Goal: Task Accomplishment & Management: Complete application form

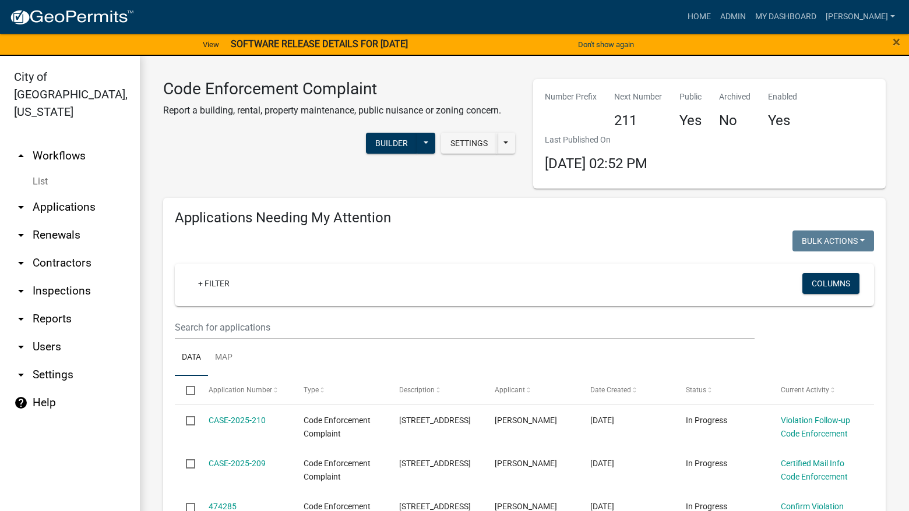
select select "3: 100"
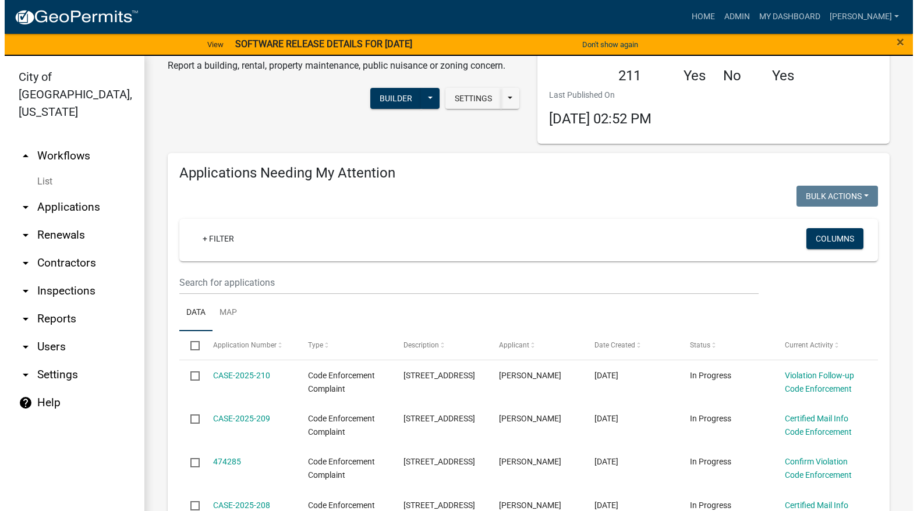
scroll to position [175, 0]
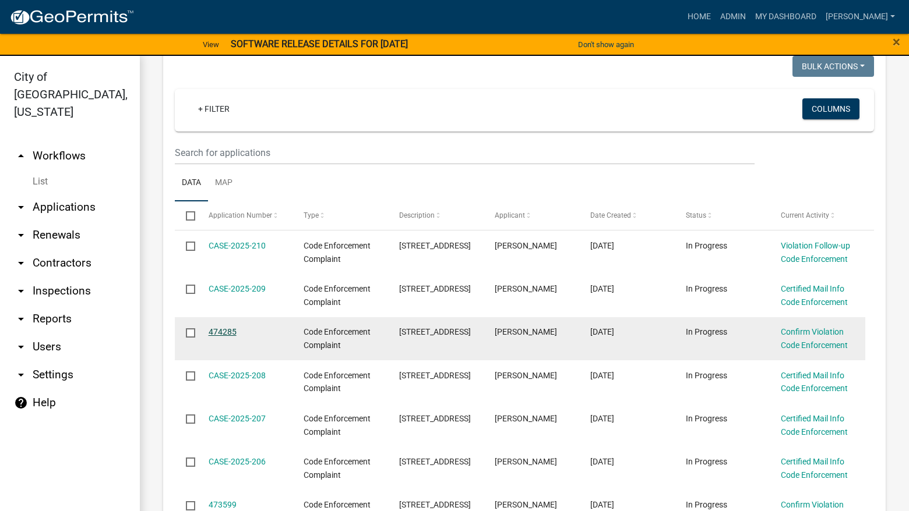
click at [228, 329] on link "474285" at bounding box center [223, 331] width 28 height 9
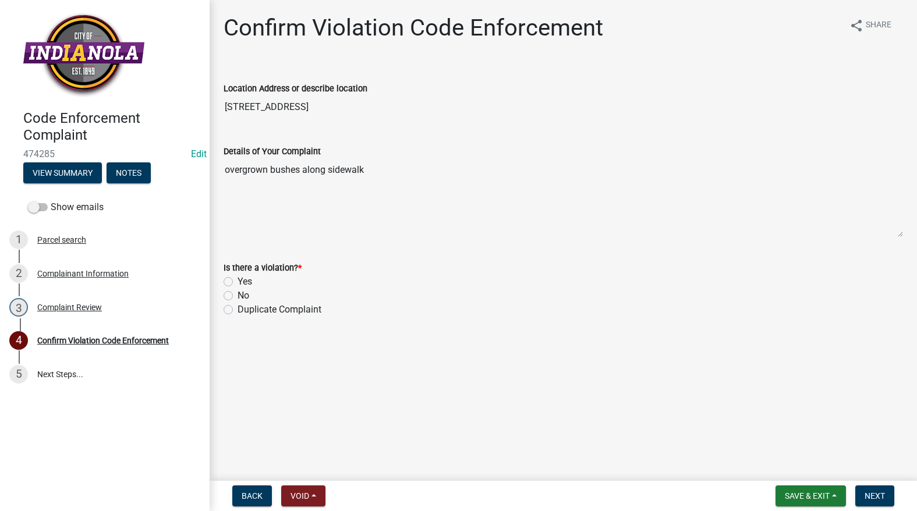
click at [238, 280] on label "Yes" at bounding box center [245, 282] width 15 height 14
click at [238, 280] on input "Yes" at bounding box center [242, 279] width 8 height 8
radio input "true"
click at [888, 486] on button "Next" at bounding box center [875, 496] width 39 height 21
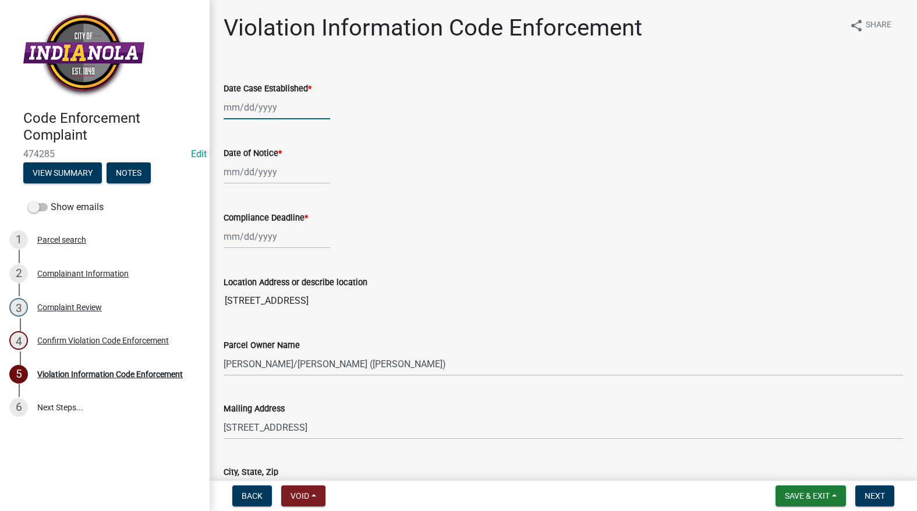
click at [281, 100] on div at bounding box center [277, 108] width 107 height 24
select select "9"
select select "2025"
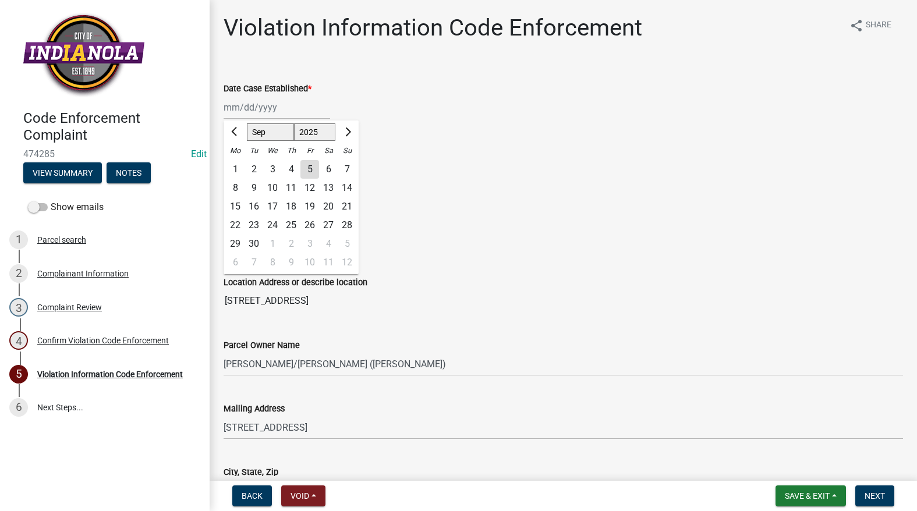
click at [307, 169] on div "5" at bounding box center [310, 169] width 19 height 19
type input "[DATE]"
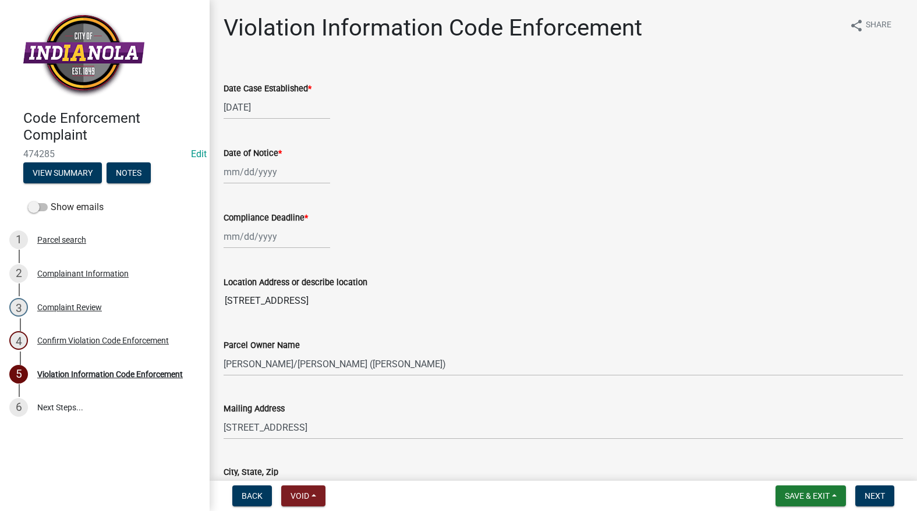
click at [270, 101] on div "[DATE]" at bounding box center [277, 108] width 107 height 24
select select "9"
select select "2025"
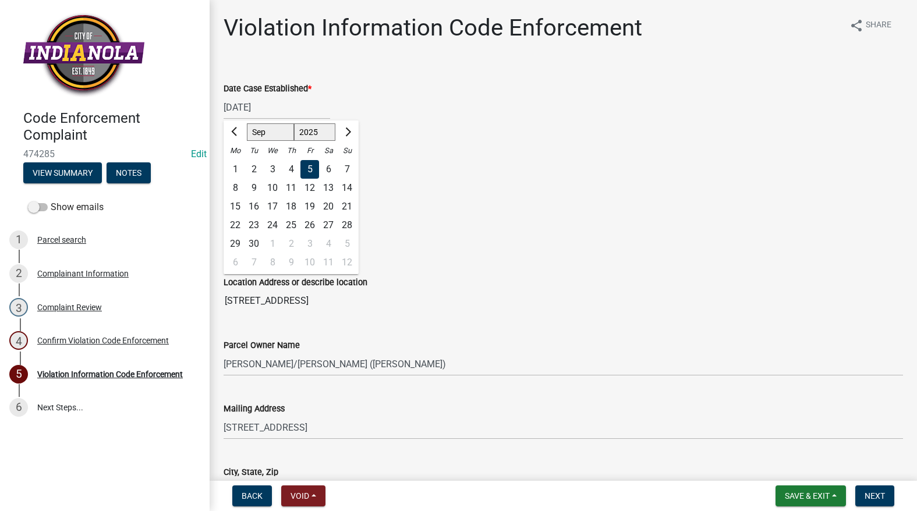
click at [255, 187] on div "9" at bounding box center [254, 188] width 19 height 19
type input "[DATE]"
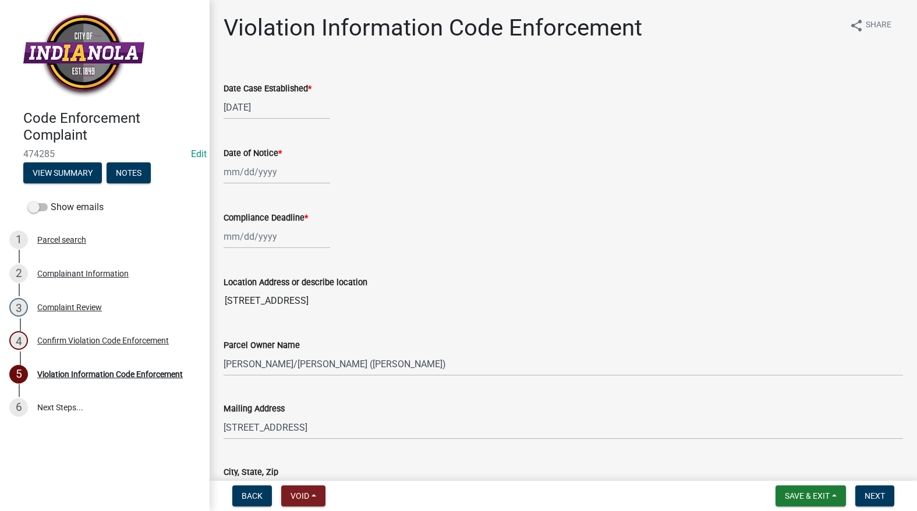
click at [255, 110] on div "[DATE]" at bounding box center [277, 108] width 107 height 24
select select "9"
select select "2025"
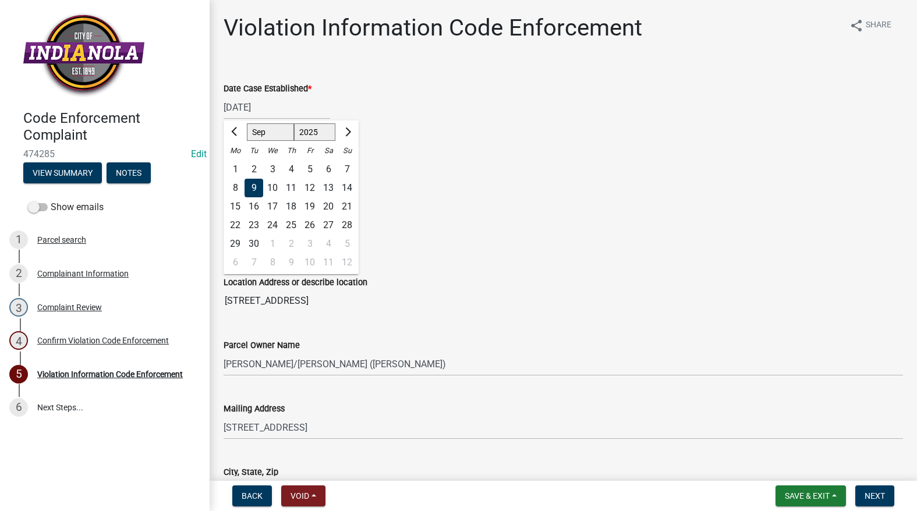
click at [236, 184] on div "8" at bounding box center [235, 188] width 19 height 19
type input "[DATE]"
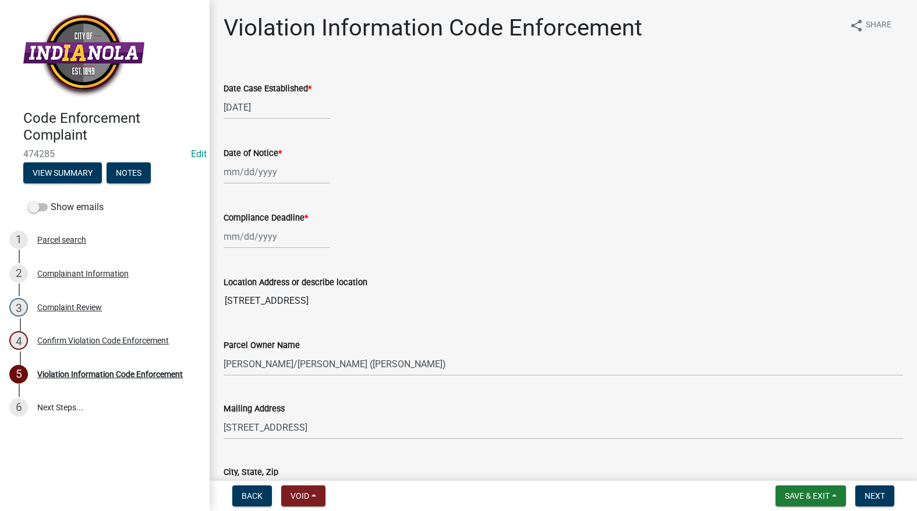
select select "9"
select select "2025"
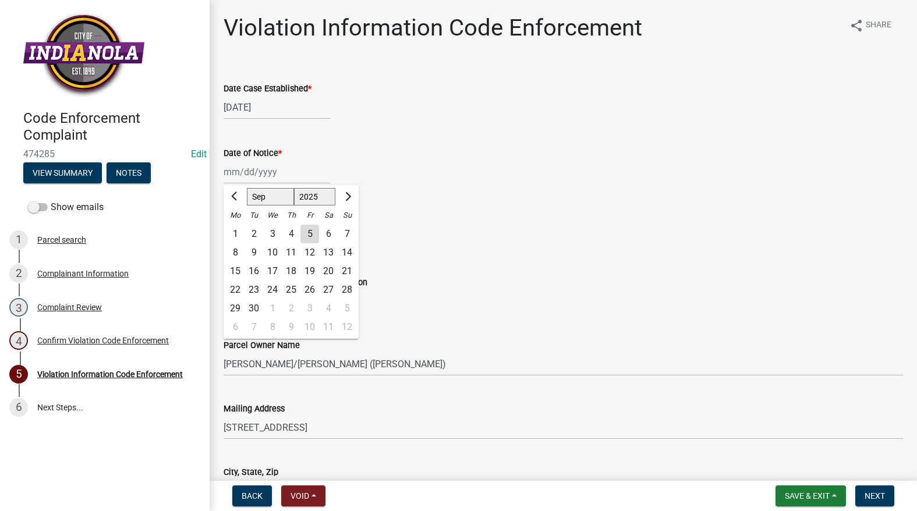
click at [231, 175] on div "[PERSON_NAME] Feb Mar Apr [PERSON_NAME][DATE] Oct Nov [DATE] 1526 1527 1528 152…" at bounding box center [277, 172] width 107 height 24
click at [235, 250] on div "8" at bounding box center [235, 252] width 19 height 19
type input "[DATE]"
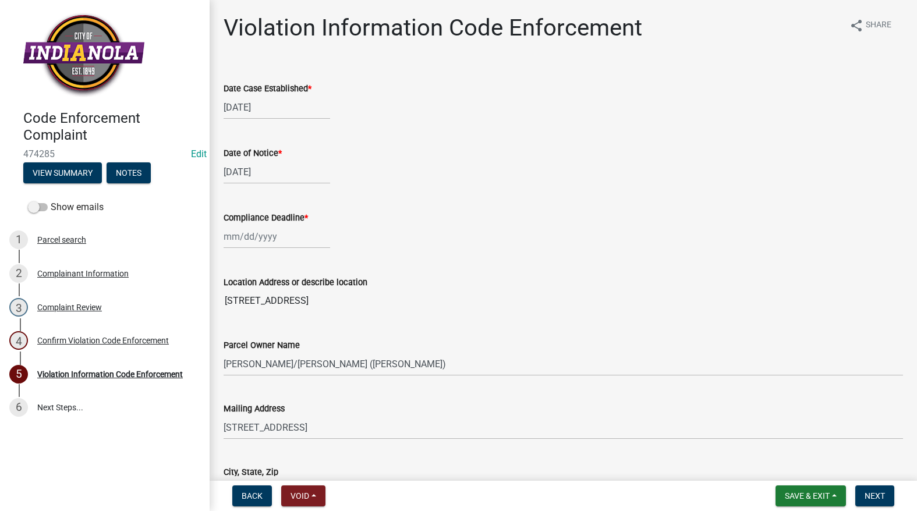
click at [245, 238] on div at bounding box center [277, 237] width 107 height 24
select select "9"
select select "2025"
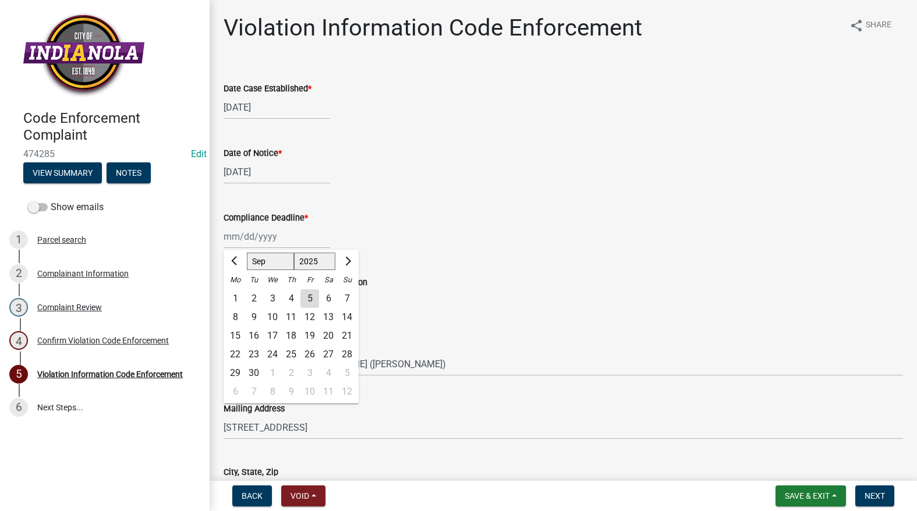
click at [237, 333] on div "15" at bounding box center [235, 336] width 19 height 19
type input "[DATE]"
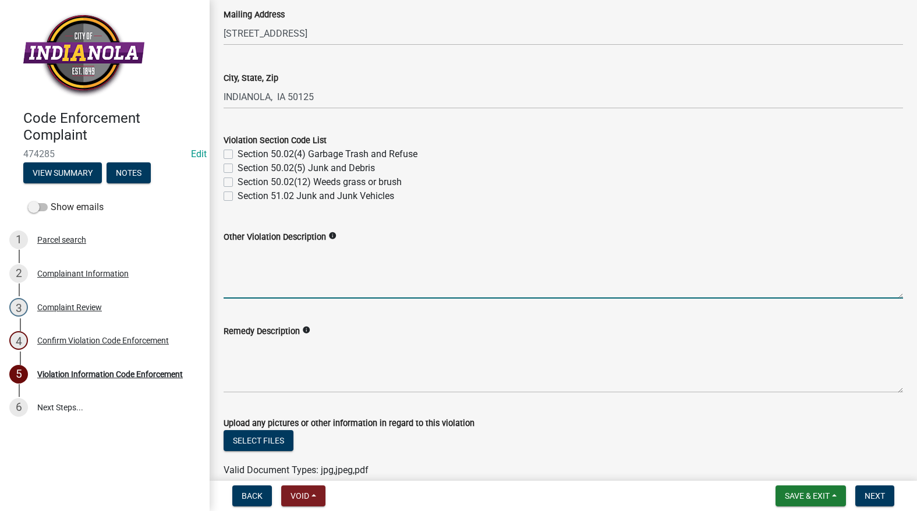
click at [260, 306] on wm-data-entity-input-list "Date Case Established * [DATE] Date of Notice * [DATE] Compliance Deadline * [D…" at bounding box center [564, 152] width 680 height 962
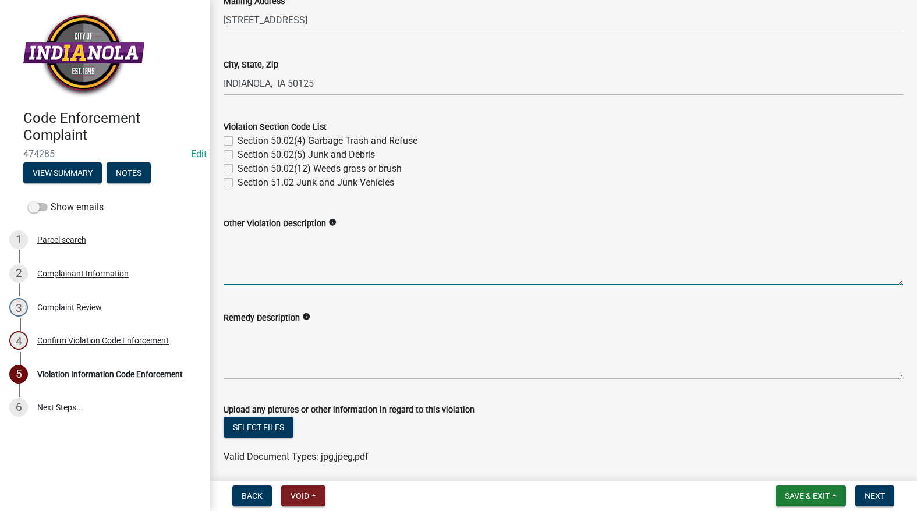
drag, startPoint x: 260, startPoint y: 308, endPoint x: 253, endPoint y: 248, distance: 60.4
click at [254, 248] on textarea "Other Violation Description" at bounding box center [564, 258] width 680 height 55
paste textarea "141.02 (1)- Only flowers with a maximum height of 30 inches or less may be plan…"
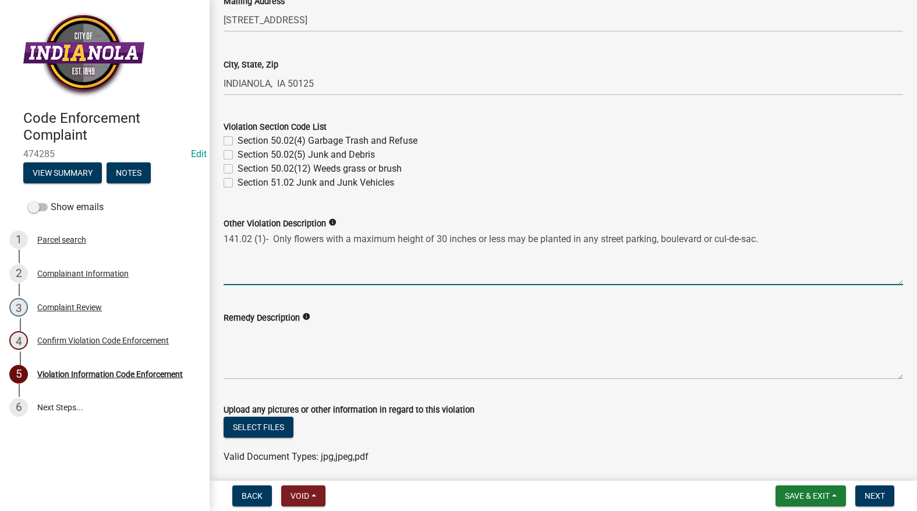
type textarea "141.02 (1)- Only flowers with a maximum height of 30 inches or less may be plan…"
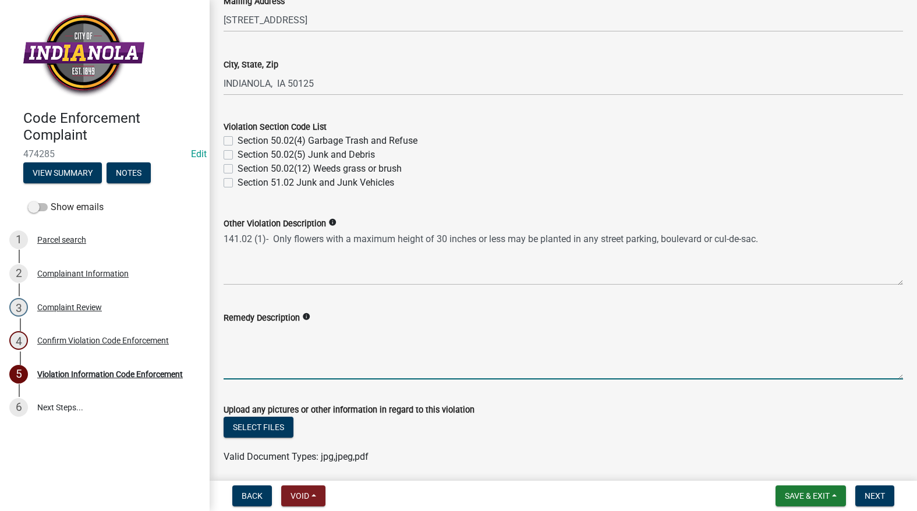
click at [318, 333] on textarea "Remedy Description" at bounding box center [564, 352] width 680 height 55
click at [344, 357] on textarea "Remedy Description" at bounding box center [564, 352] width 680 height 55
paste textarea "Remove all weeds, and tall grass. Also trim flowers to a minimum of 30 inches a…"
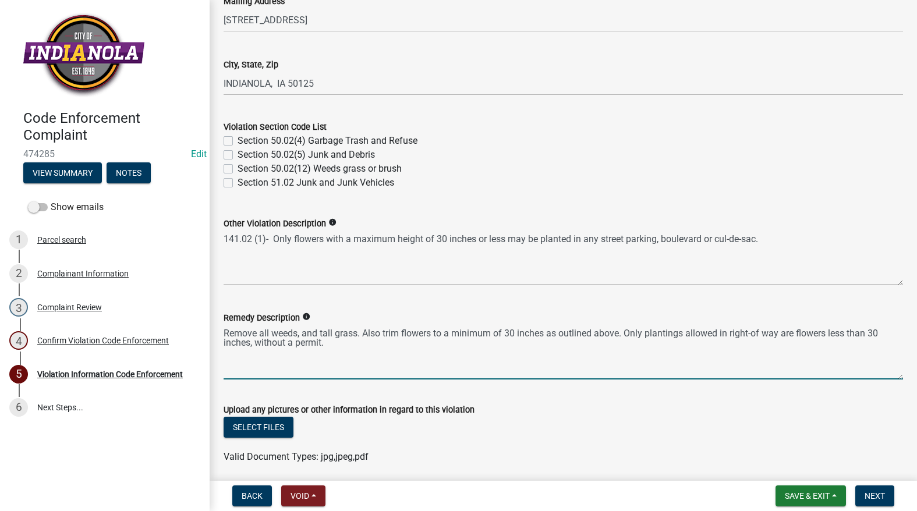
drag, startPoint x: 622, startPoint y: 334, endPoint x: 363, endPoint y: 338, distance: 258.7
click at [363, 338] on textarea "Remove all weeds, and tall grass. Also trim flowers to a minimum of 30 inches a…" at bounding box center [564, 352] width 680 height 55
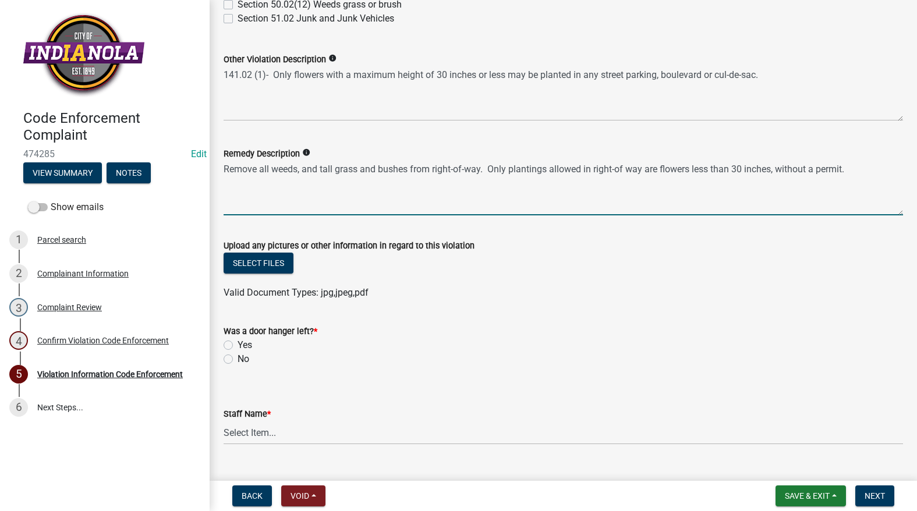
scroll to position [597, 0]
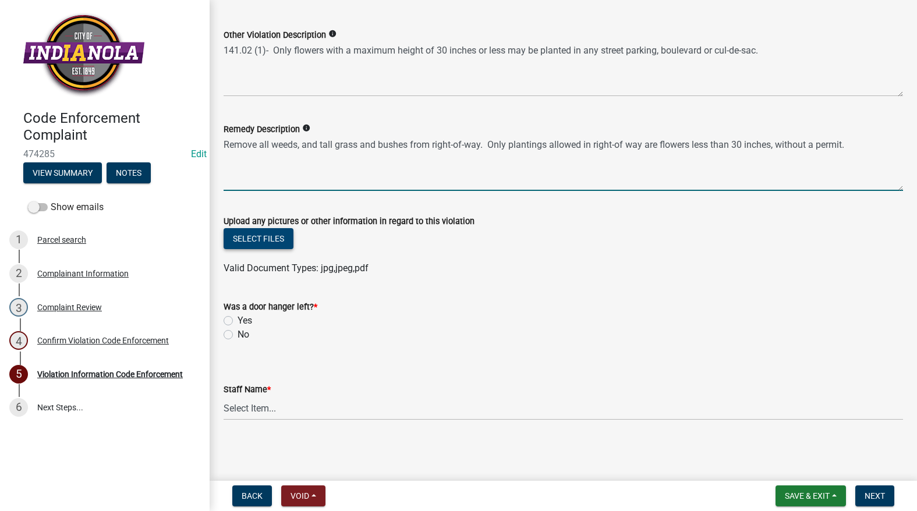
type textarea "Remove all weeds, and tall grass and bushes from right-of-way. Only plantings a…"
click at [275, 237] on button "Select files" at bounding box center [259, 238] width 70 height 21
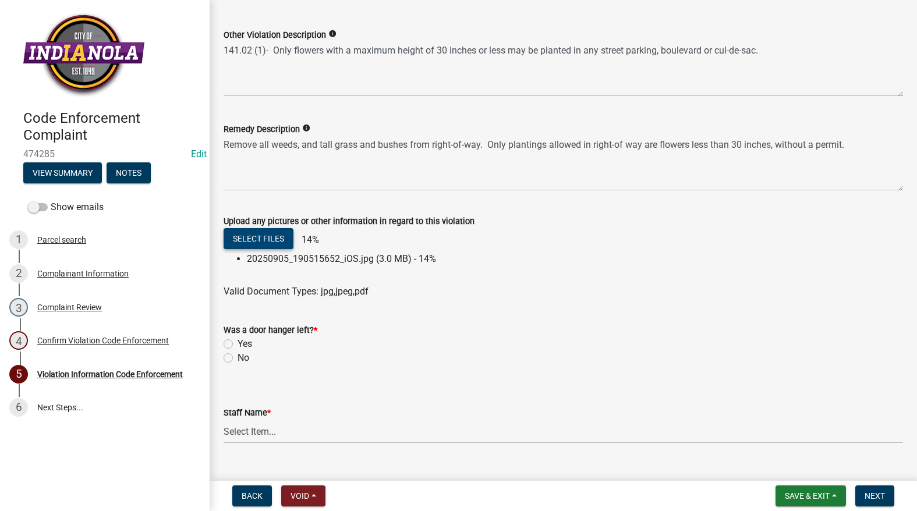
click at [270, 239] on button "Select files" at bounding box center [259, 238] width 70 height 21
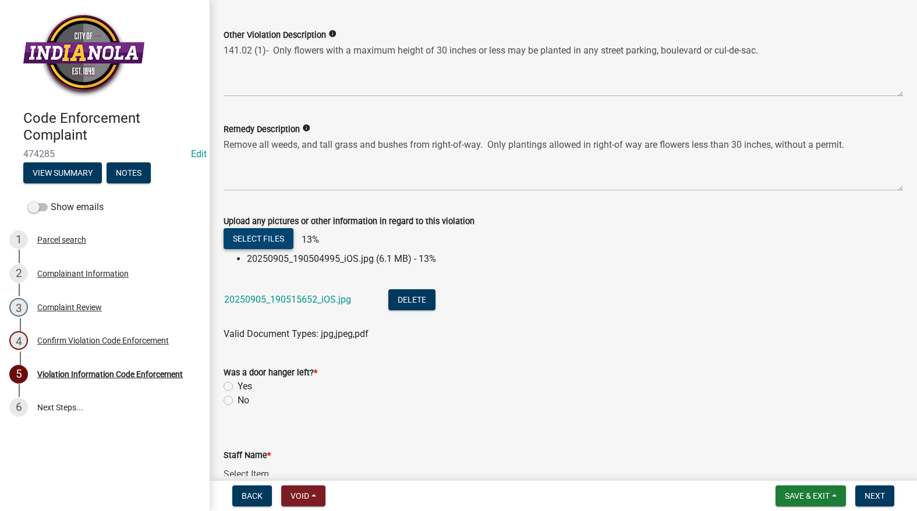
scroll to position [662, 0]
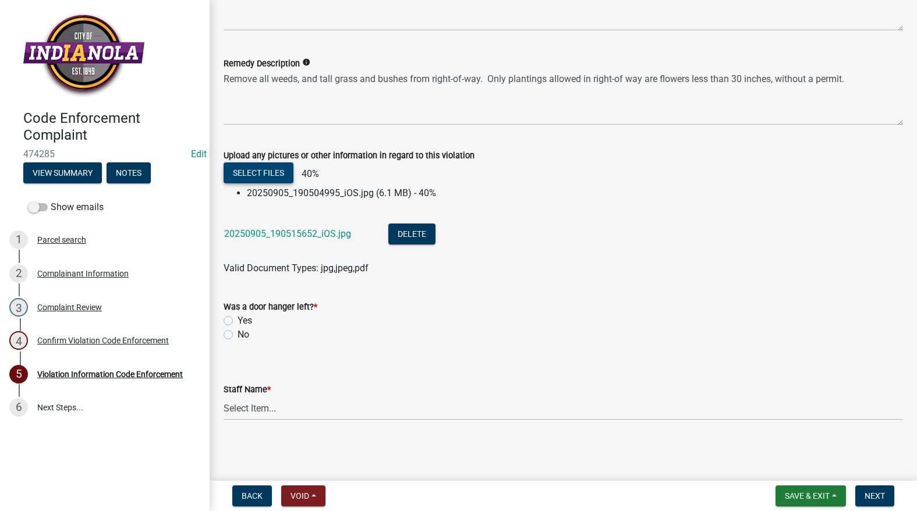
click at [269, 170] on button "Select files" at bounding box center [259, 173] width 70 height 21
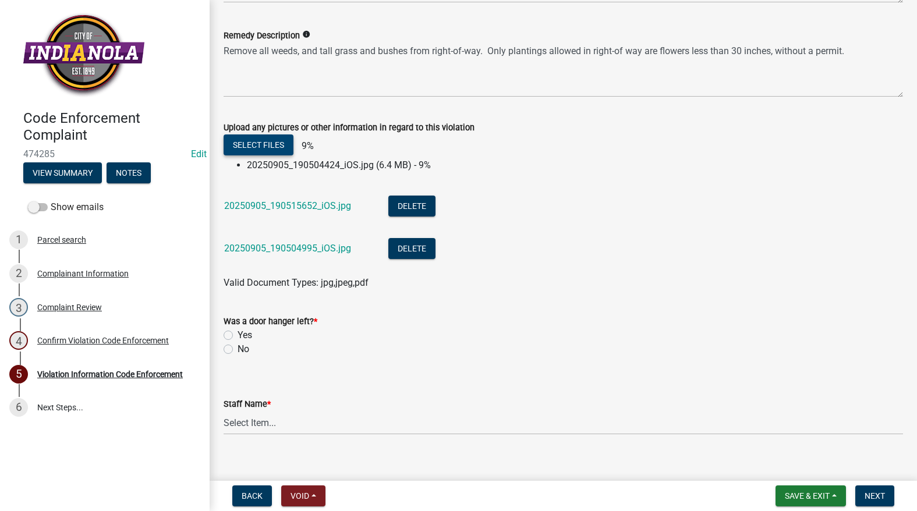
scroll to position [705, 0]
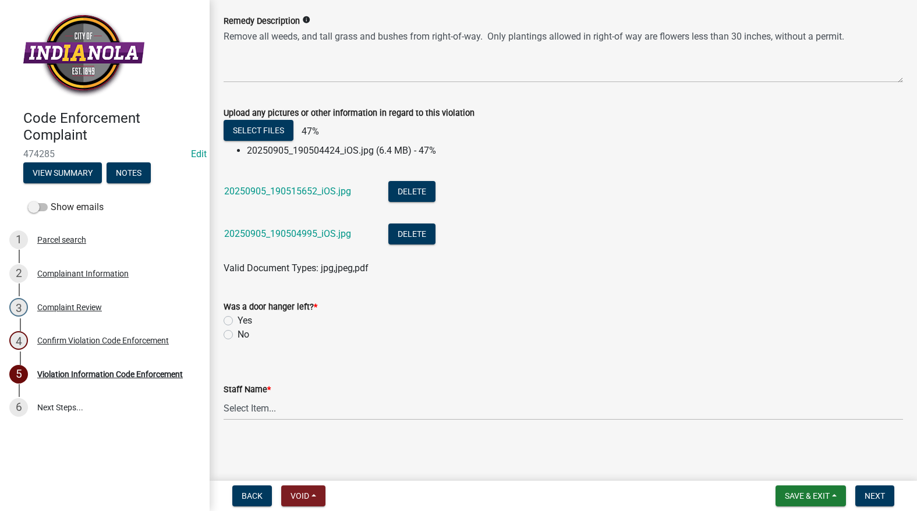
click at [238, 333] on label "No" at bounding box center [244, 335] width 12 height 14
click at [238, 333] on input "No" at bounding box center [242, 332] width 8 height 8
radio input "true"
click at [255, 407] on select "Select Item... [PERSON_NAME] [PERSON_NAME] [PERSON_NAME] Other" at bounding box center [564, 409] width 680 height 24
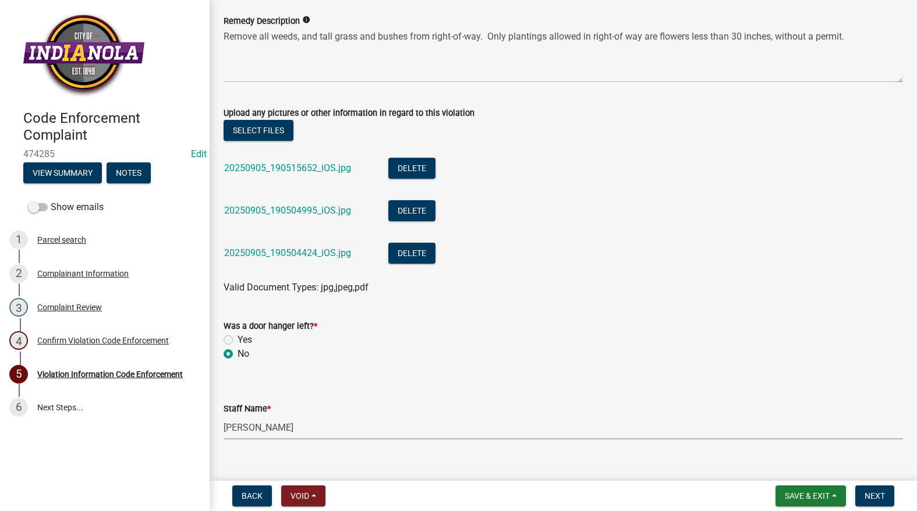
click at [224, 416] on select "Select Item... [PERSON_NAME] [PERSON_NAME] [PERSON_NAME] Other" at bounding box center [564, 428] width 680 height 24
select select "634d5426-b8b3-48ee-aa1e-d523f7499186"
click at [876, 493] on span "Next" at bounding box center [875, 496] width 20 height 9
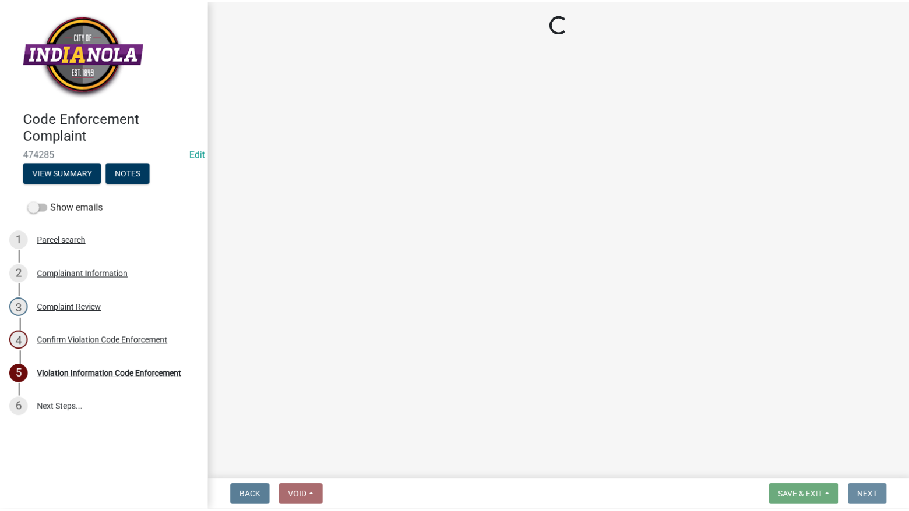
scroll to position [0, 0]
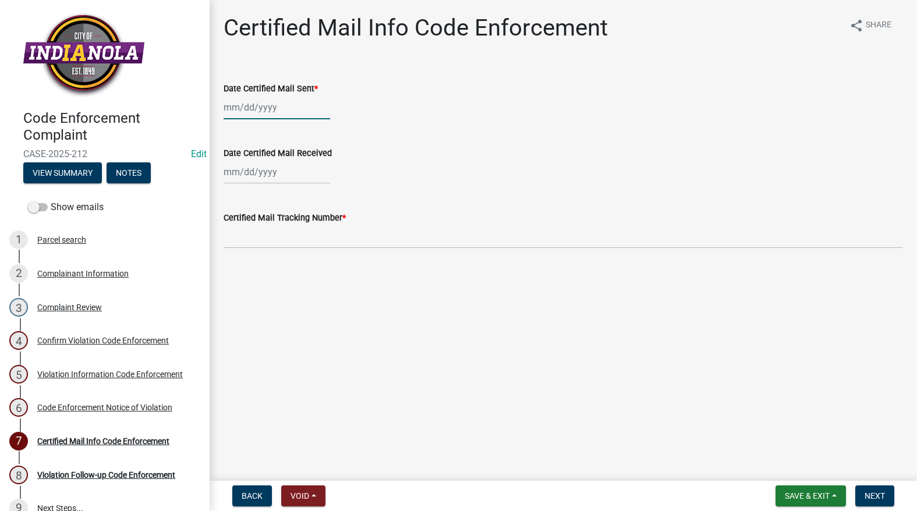
click at [303, 104] on div at bounding box center [277, 108] width 107 height 24
select select "9"
select select "2025"
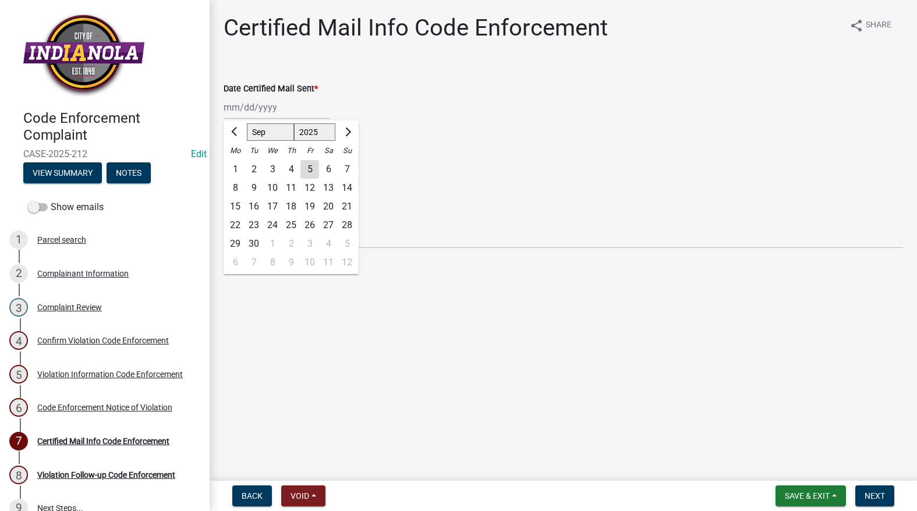
click at [312, 171] on div "5" at bounding box center [310, 169] width 19 height 19
type input "[DATE]"
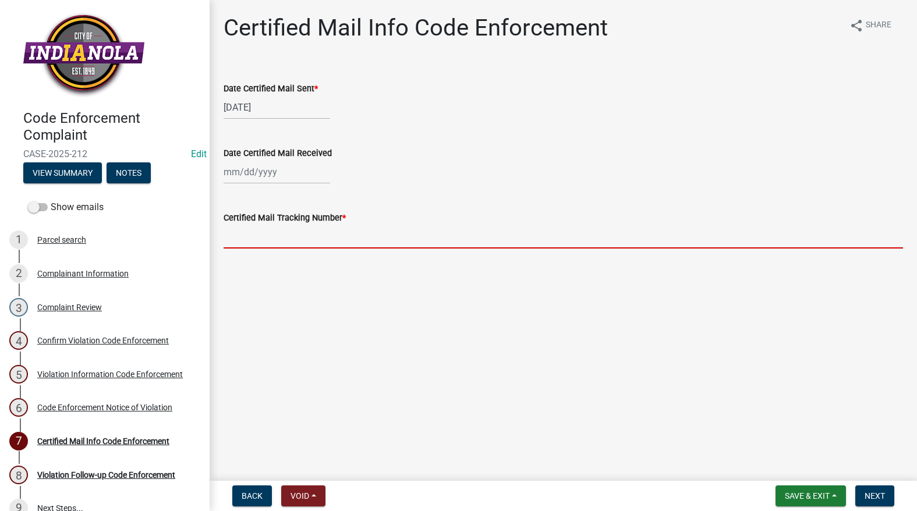
click at [305, 228] on input "Certified Mail Tracking Number *" at bounding box center [564, 237] width 680 height 24
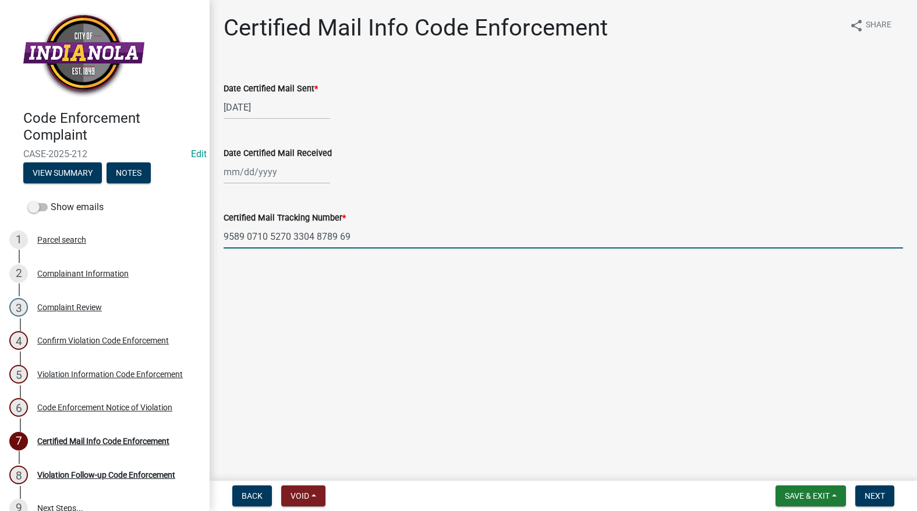
type input "9589 0710 5270 3304 8789 69"
click at [821, 502] on button "Save & Exit" at bounding box center [811, 496] width 70 height 21
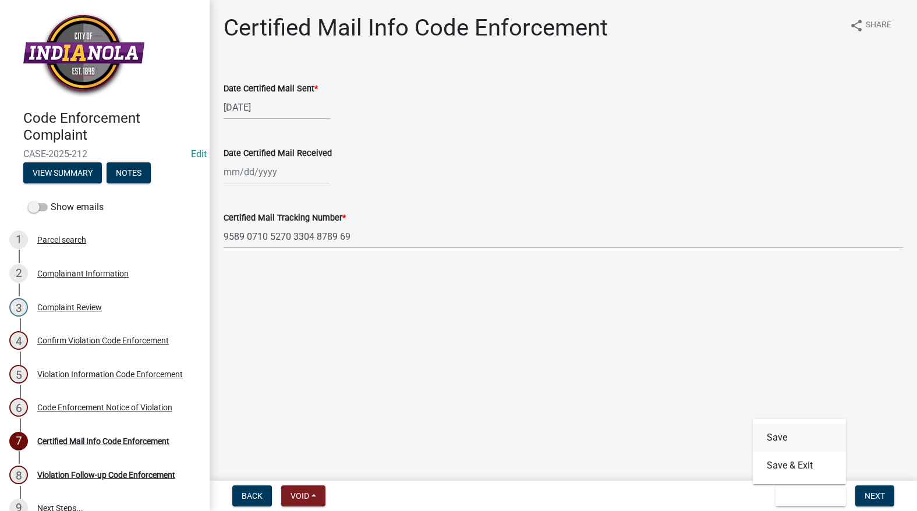
click at [793, 440] on button "Save" at bounding box center [799, 438] width 93 height 28
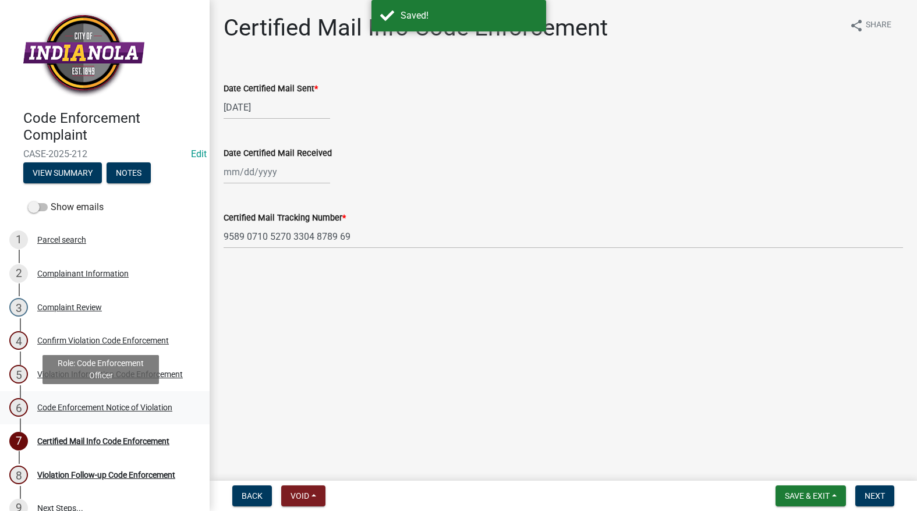
click at [59, 406] on div "Code Enforcement Notice of Violation" at bounding box center [104, 408] width 135 height 8
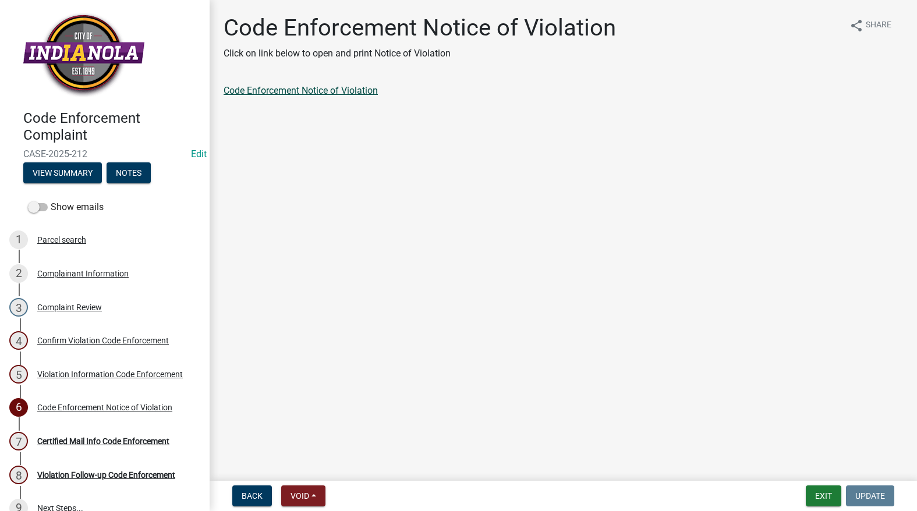
click at [306, 91] on link "Code Enforcement Notice of Violation" at bounding box center [301, 90] width 154 height 11
click at [811, 492] on button "Exit" at bounding box center [824, 496] width 36 height 21
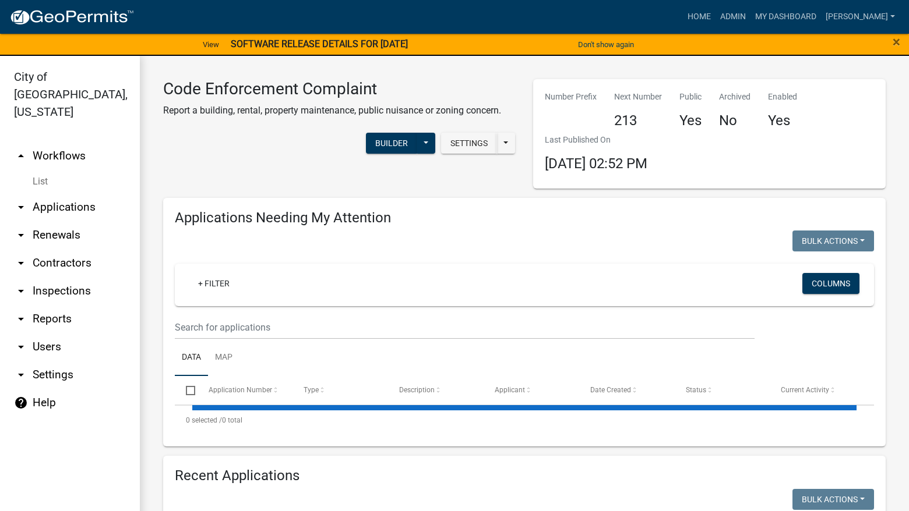
select select "3: 100"
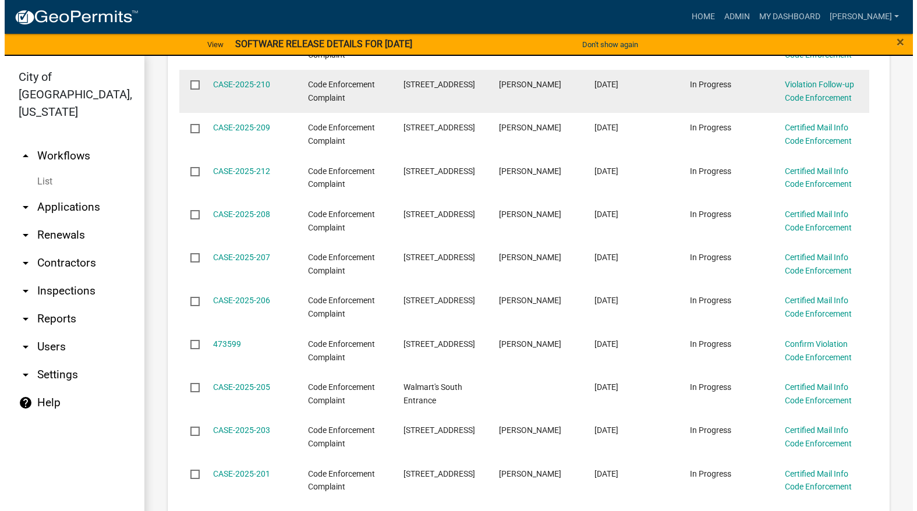
scroll to position [408, 0]
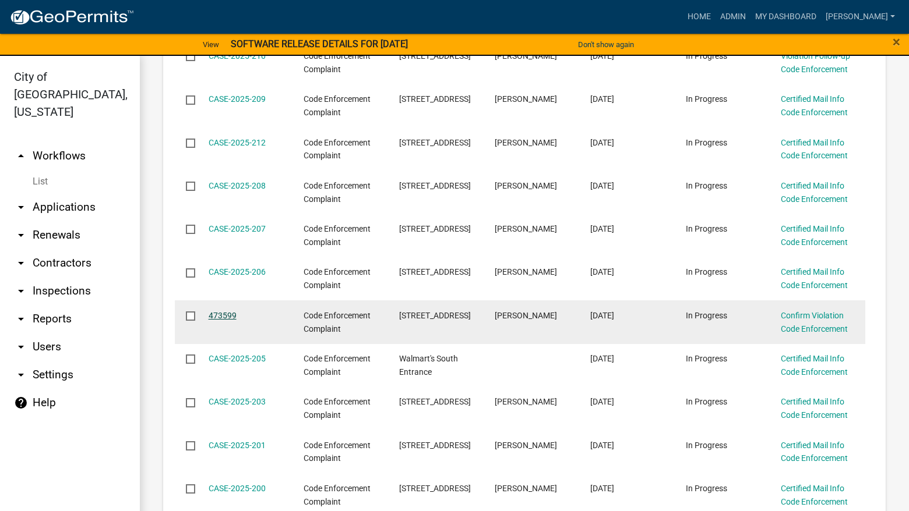
click at [227, 319] on link "473599" at bounding box center [223, 315] width 28 height 9
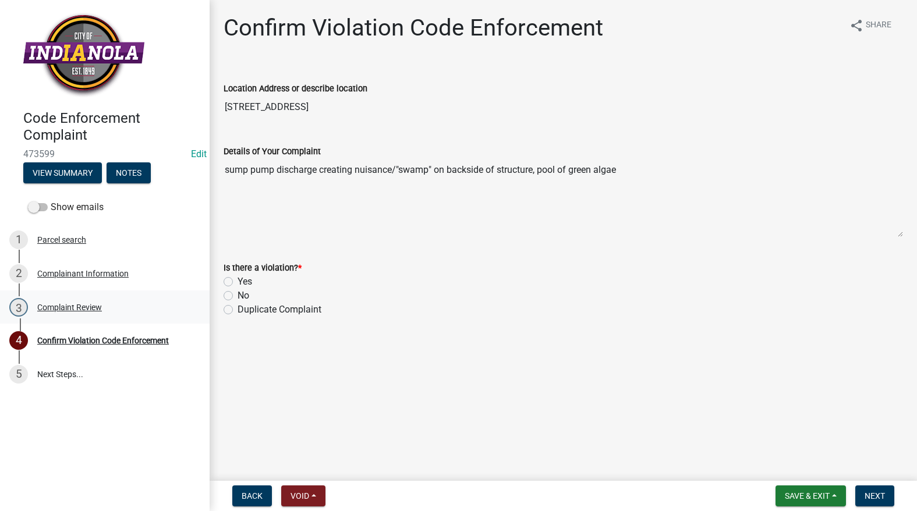
click at [76, 302] on div "3 Complaint Review" at bounding box center [100, 307] width 182 height 19
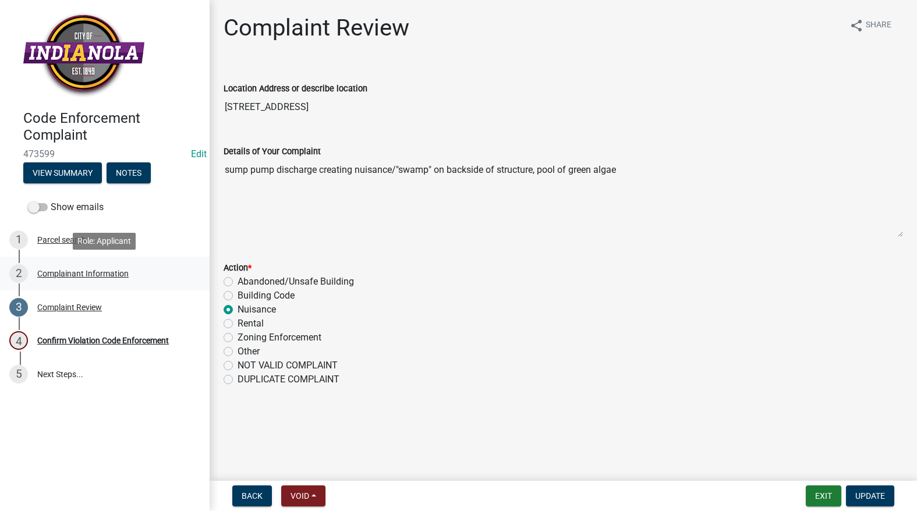
click at [83, 272] on div "Complainant Information" at bounding box center [82, 274] width 91 height 8
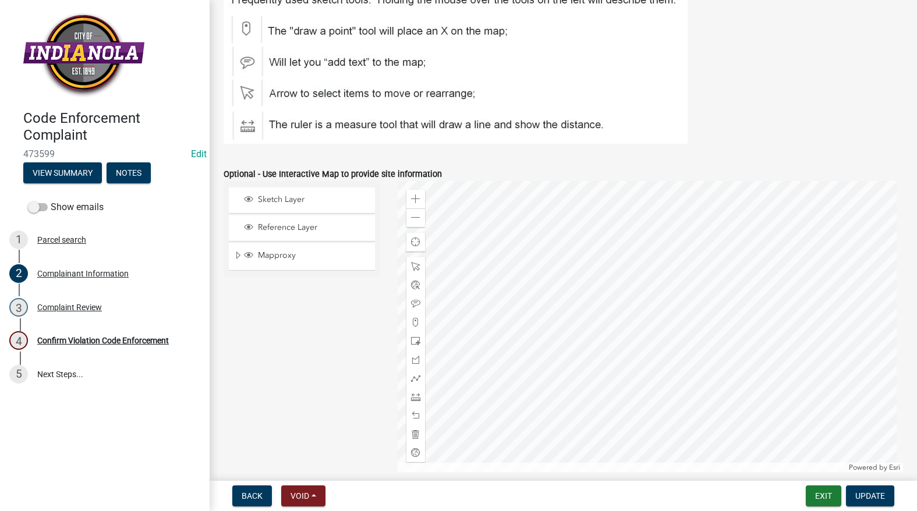
scroll to position [1396, 0]
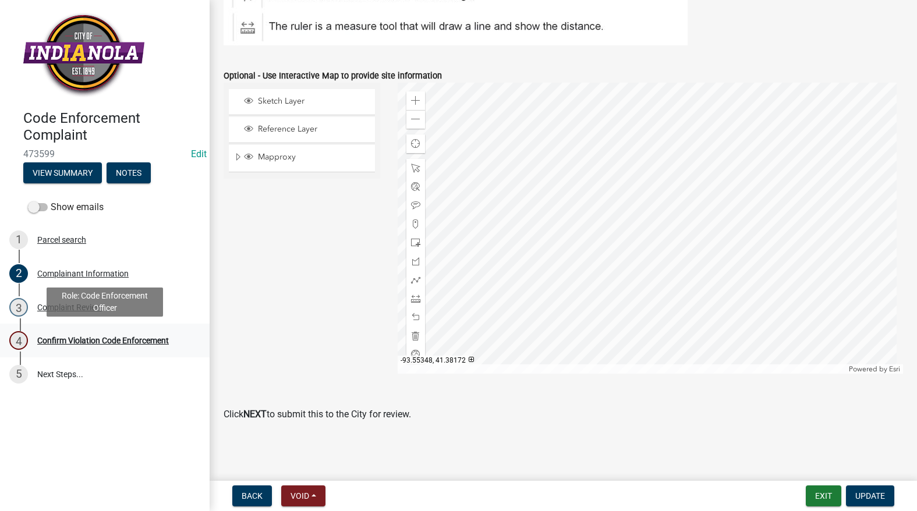
click at [75, 333] on div "4 Confirm Violation Code Enforcement" at bounding box center [100, 340] width 182 height 19
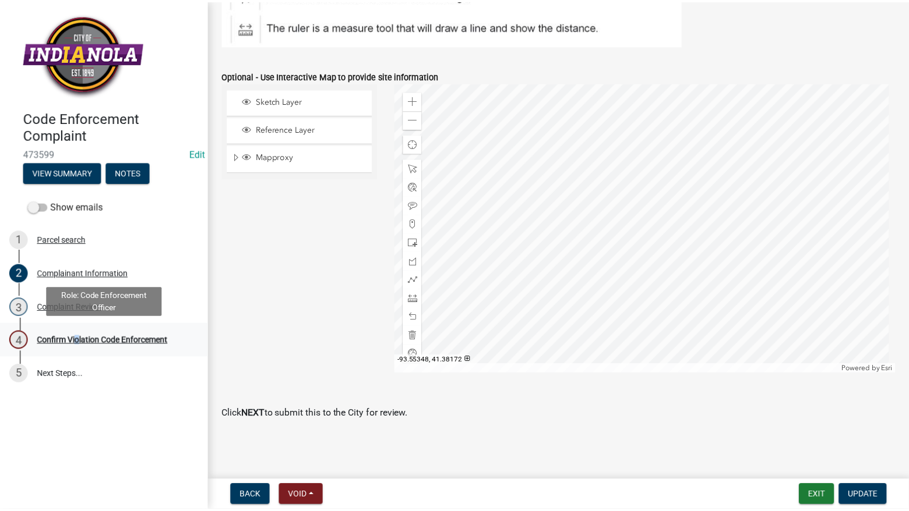
scroll to position [0, 0]
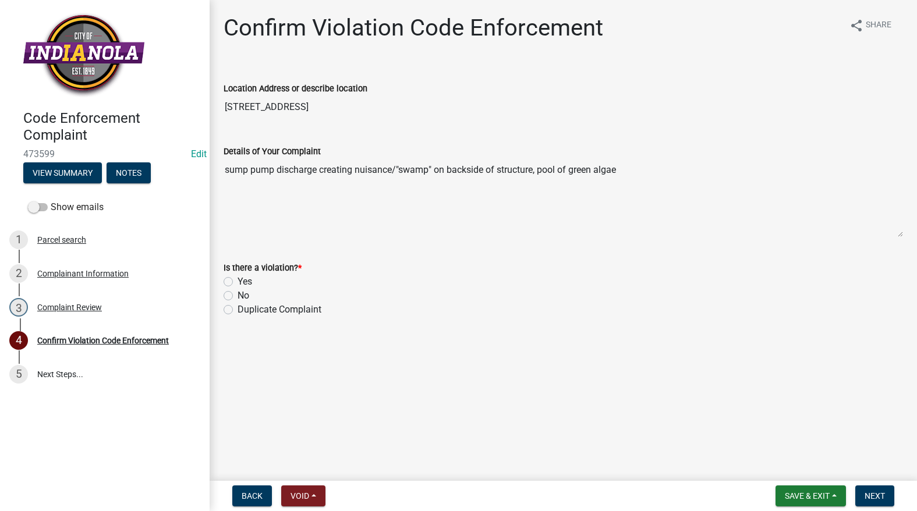
click at [238, 294] on label "No" at bounding box center [244, 296] width 12 height 14
click at [238, 294] on input "No" at bounding box center [242, 293] width 8 height 8
radio input "true"
drag, startPoint x: 652, startPoint y: 186, endPoint x: 196, endPoint y: 187, distance: 456.1
click at [196, 187] on div "Code Enforcement Complaint 473599 Edit View Summary Notes Show emails 1 Parcel …" at bounding box center [458, 255] width 917 height 511
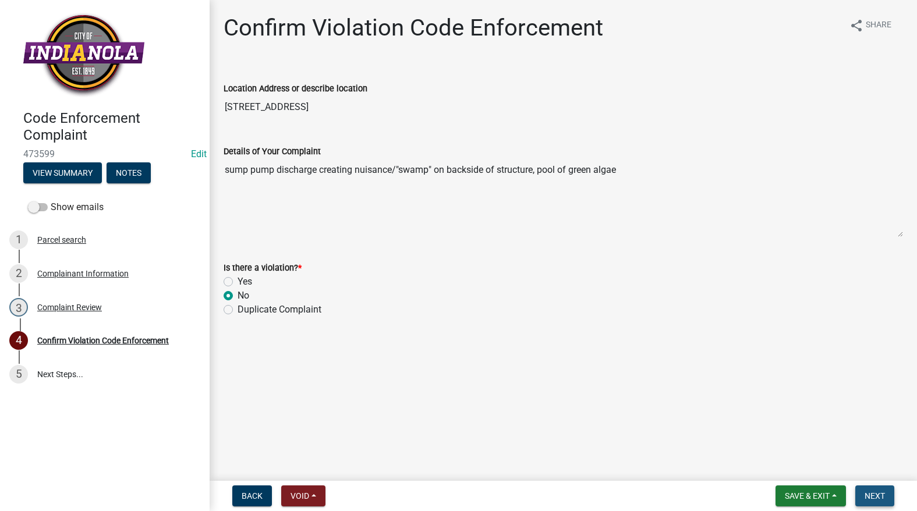
click at [885, 490] on button "Next" at bounding box center [875, 496] width 39 height 21
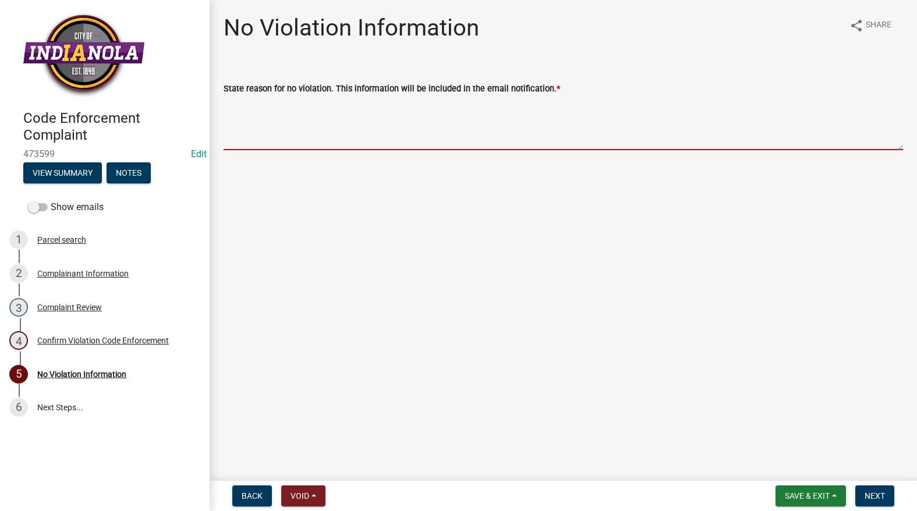
click at [302, 132] on textarea "State reason for no violation. This information will be included in the email n…" at bounding box center [564, 123] width 680 height 55
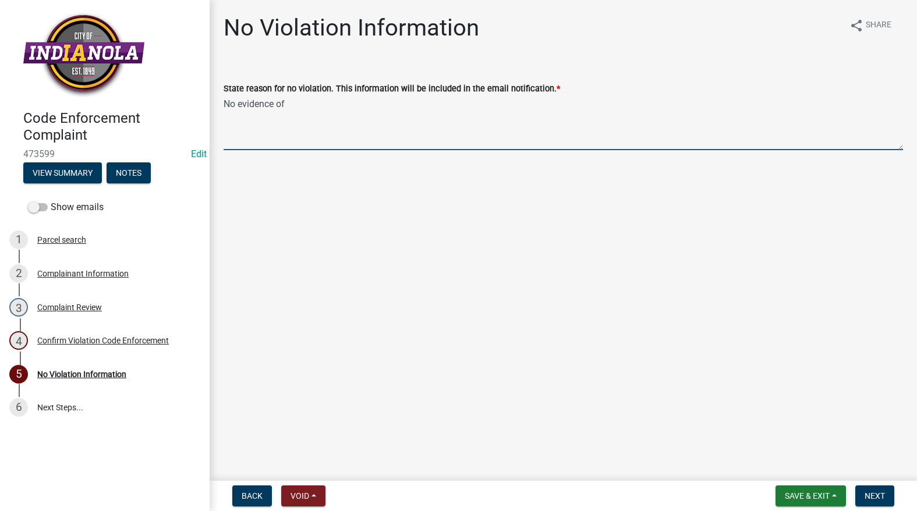
paste textarea "sump pump discharge creating nuisance/"swamp" on backside of structure, pool of…"
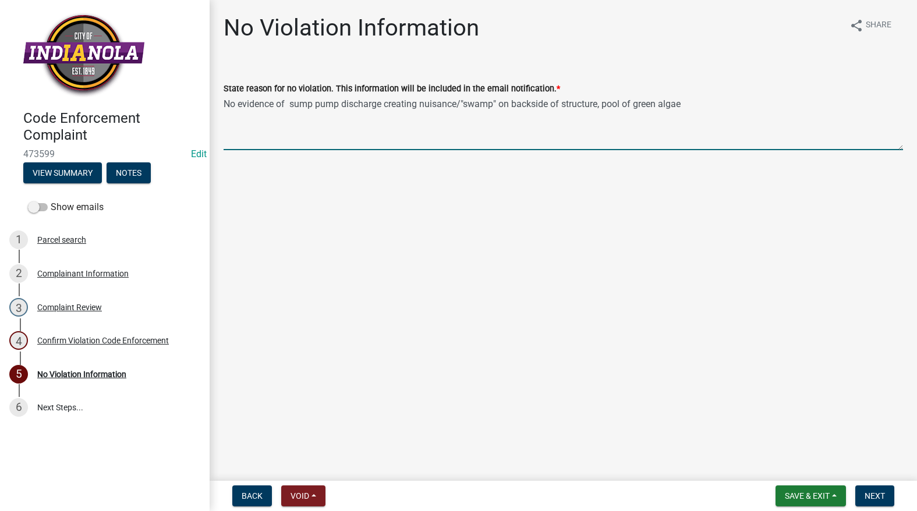
click at [293, 105] on textarea "No evidence of sump pump discharge creating nuisance/"swamp" on backside of str…" at bounding box center [564, 123] width 680 height 55
drag, startPoint x: 703, startPoint y: 122, endPoint x: 698, endPoint y: 105, distance: 17.9
click at [703, 114] on textarea "No evidence of sump pump discharge creating nuisance/"swamp" on backside of str…" at bounding box center [564, 123] width 680 height 55
type textarea "No evidence of sump pump discharge creating nuisance/"swamp" on backside of str…"
click at [797, 489] on button "Save & Exit" at bounding box center [811, 496] width 70 height 21
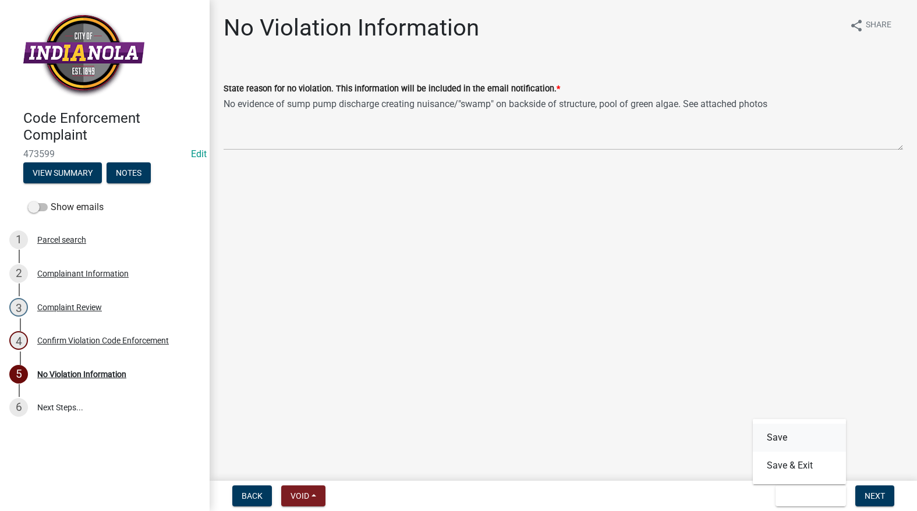
click at [796, 430] on button "Save" at bounding box center [799, 438] width 93 height 28
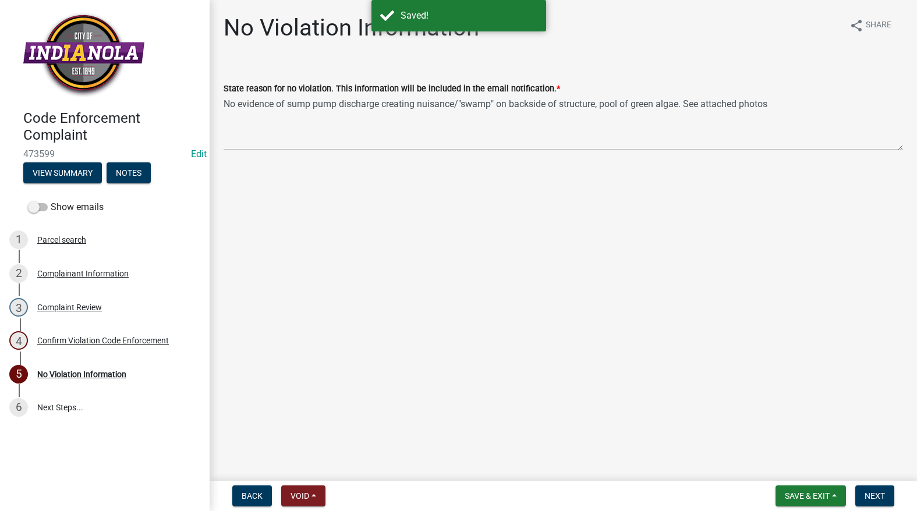
click at [56, 154] on span "473599" at bounding box center [104, 154] width 163 height 11
click at [128, 177] on button "Notes" at bounding box center [129, 173] width 44 height 21
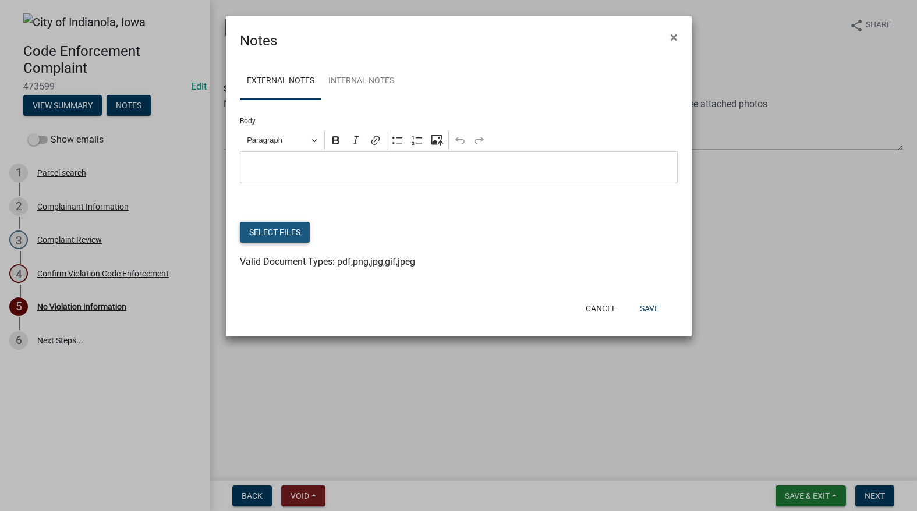
click at [269, 227] on button "Select files" at bounding box center [275, 232] width 70 height 21
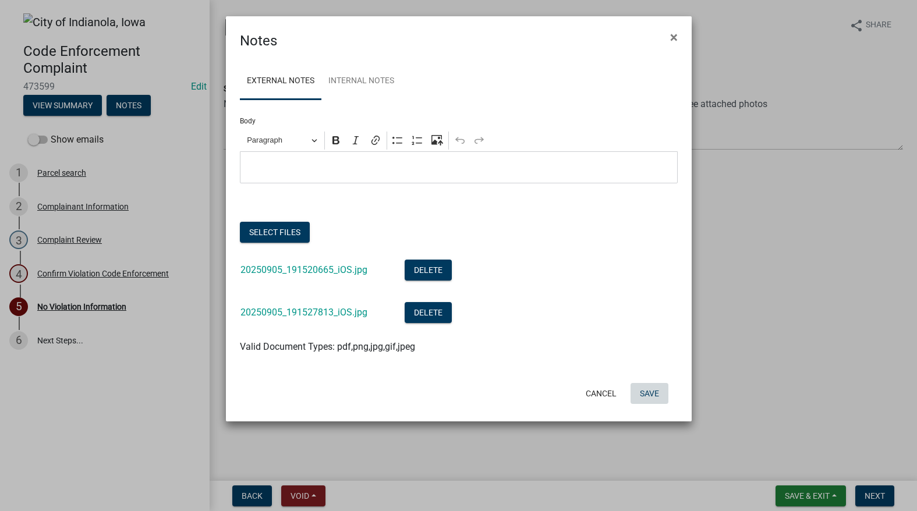
click at [651, 392] on button "Save" at bounding box center [650, 393] width 38 height 21
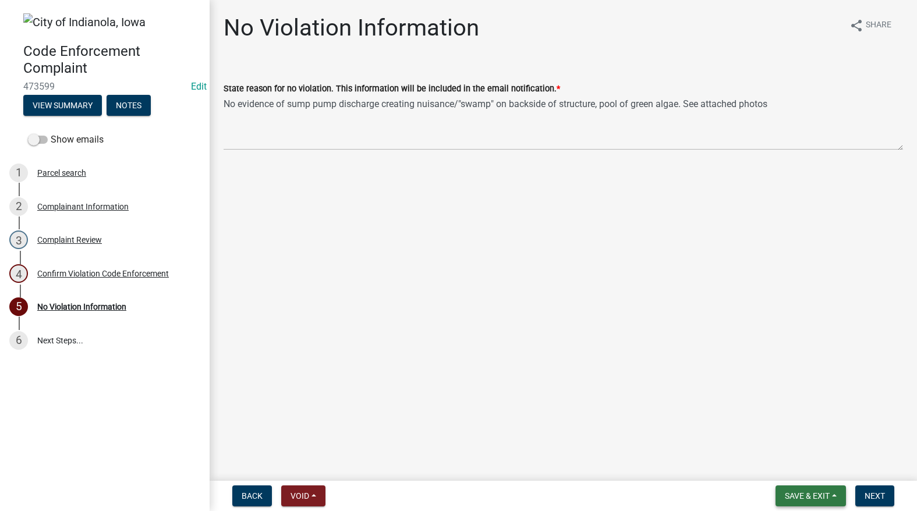
click at [801, 492] on span "Save & Exit" at bounding box center [807, 496] width 45 height 9
click at [806, 476] on button "Save & Exit" at bounding box center [799, 466] width 93 height 28
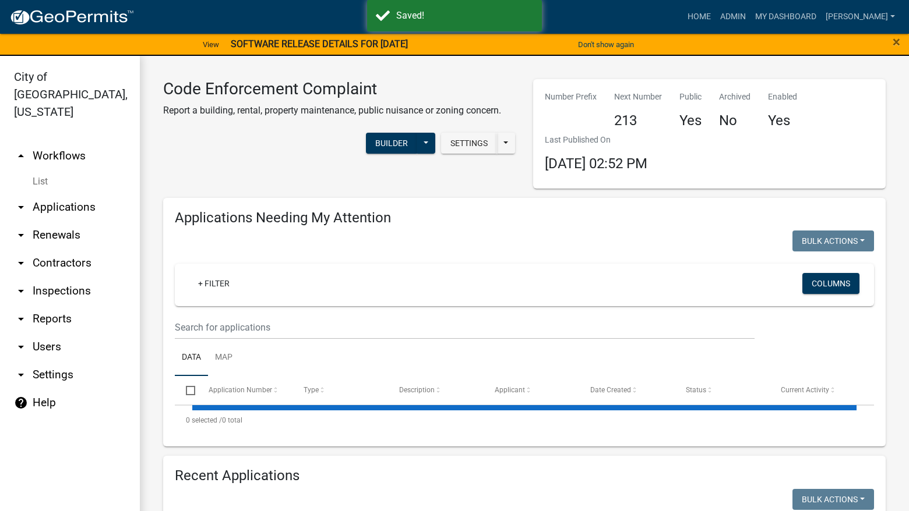
select select "3: 100"
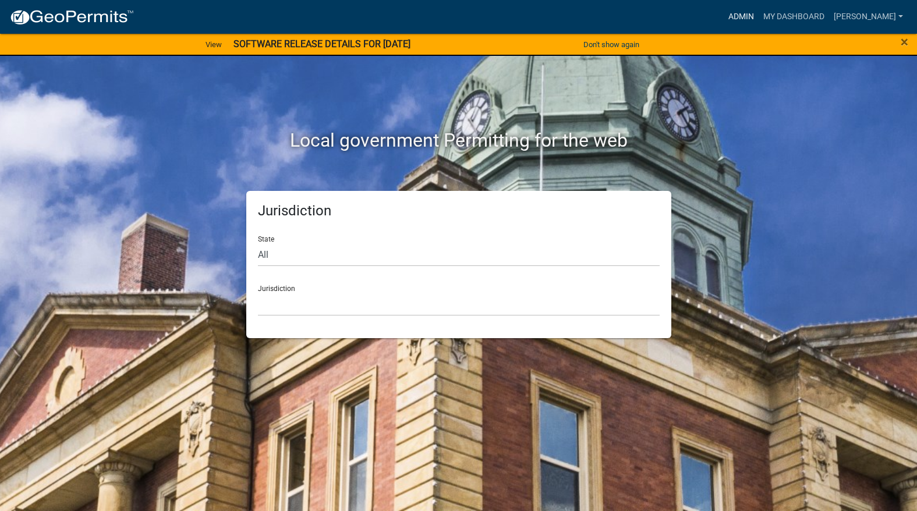
click at [759, 13] on link "Admin" at bounding box center [741, 17] width 35 height 22
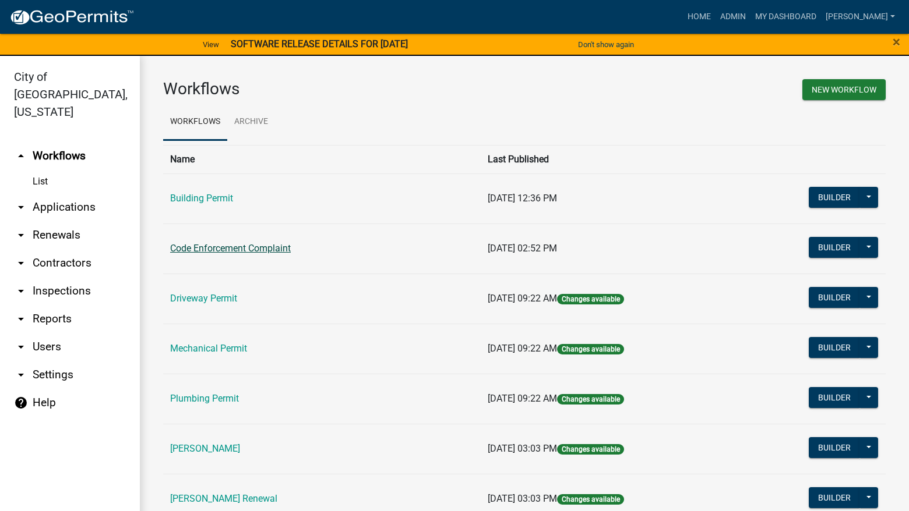
click at [281, 251] on link "Code Enforcement Complaint" at bounding box center [230, 248] width 121 height 11
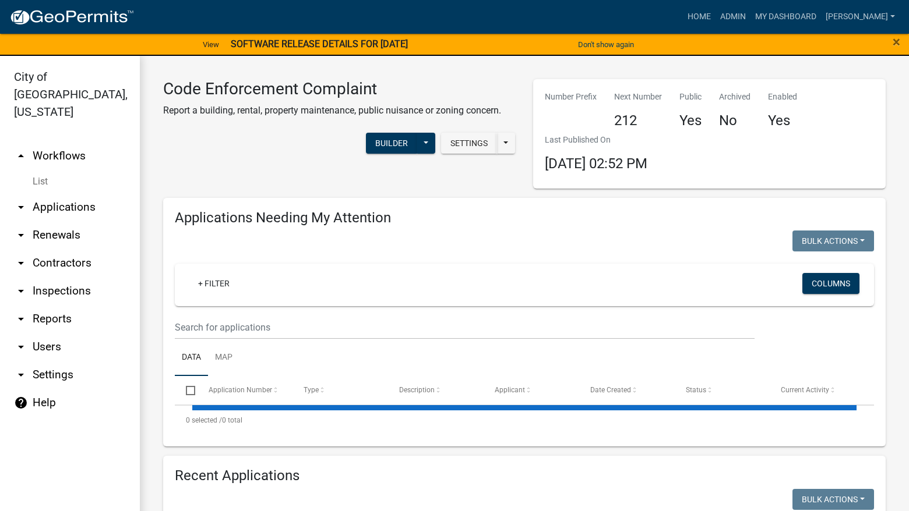
scroll to position [203, 0]
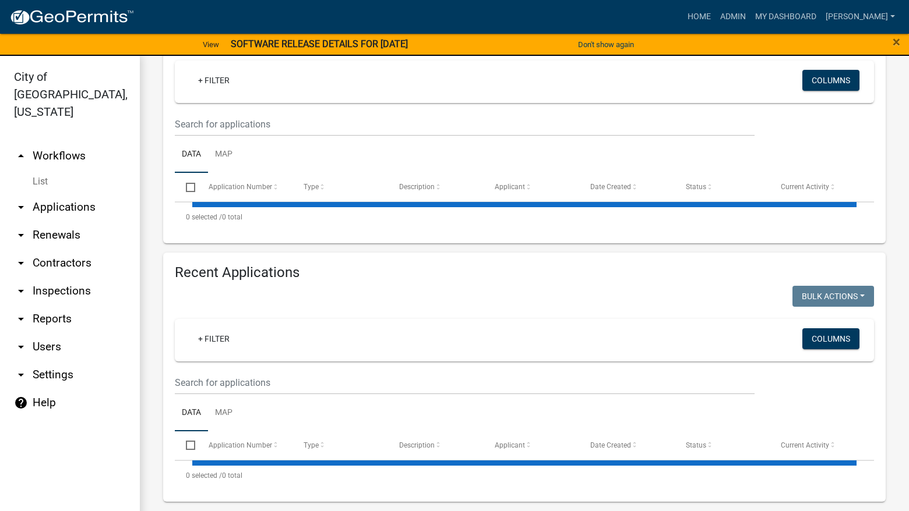
select select "3: 100"
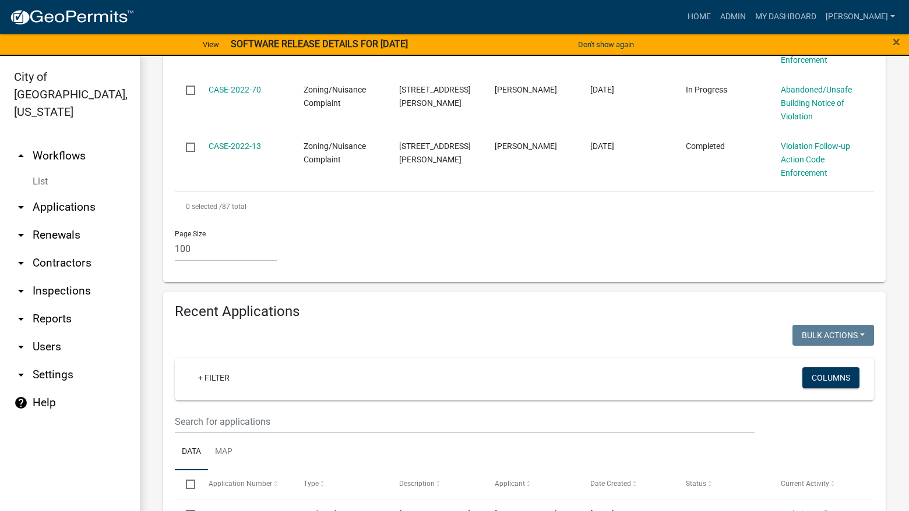
scroll to position [4164, 0]
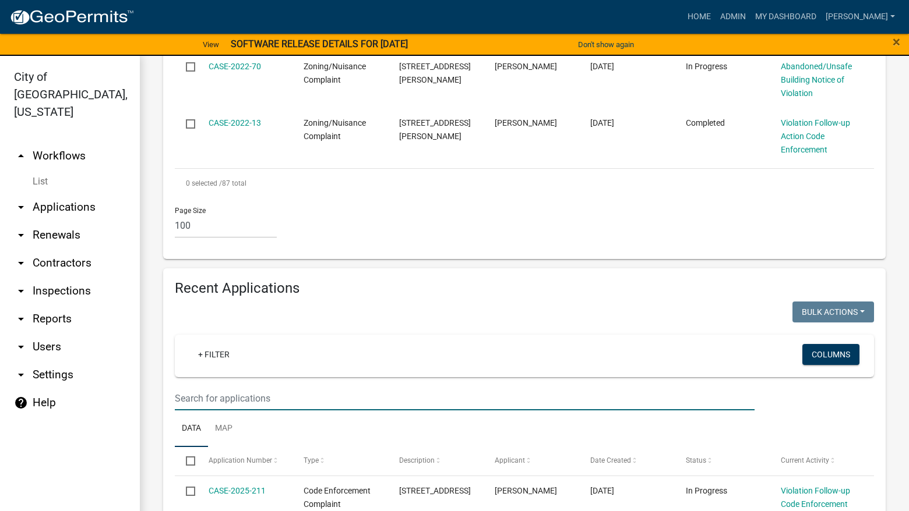
click at [319, 387] on input "text" at bounding box center [465, 399] width 580 height 24
type input "1105 E Salem"
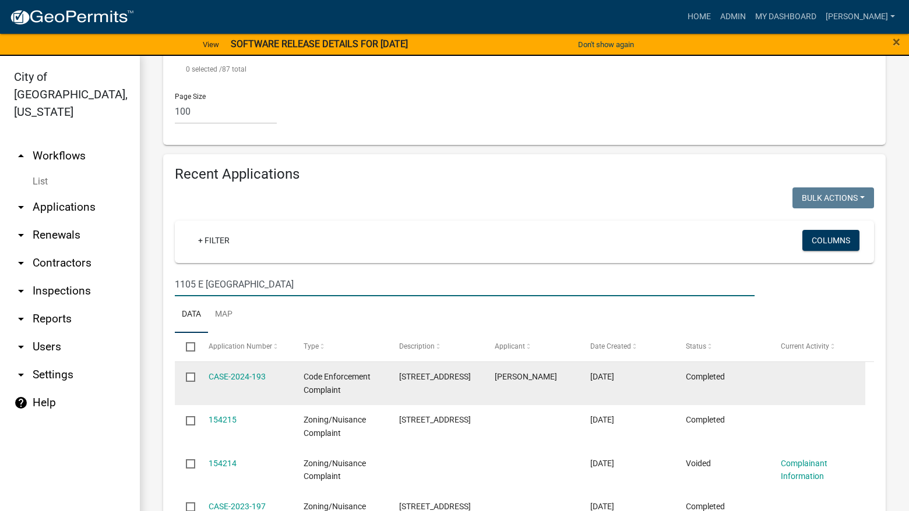
scroll to position [4317, 0]
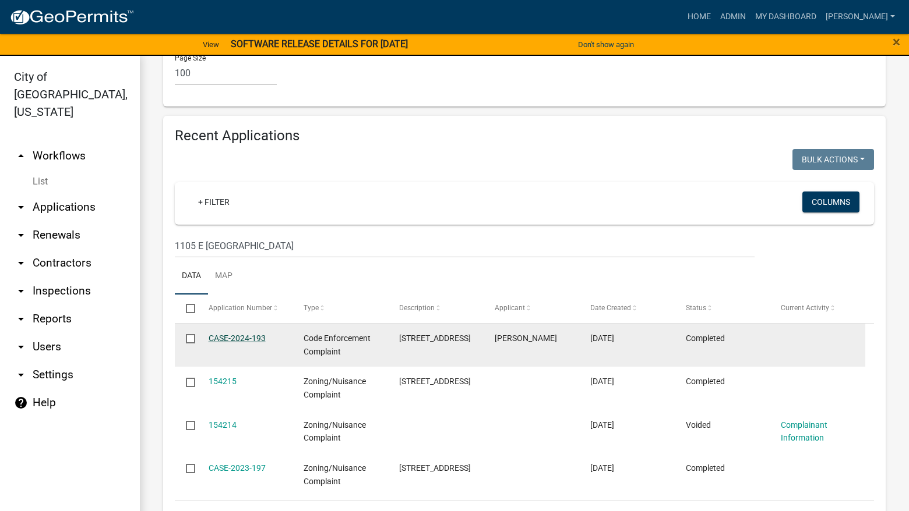
click at [262, 334] on link "CASE-2024-193" at bounding box center [237, 338] width 57 height 9
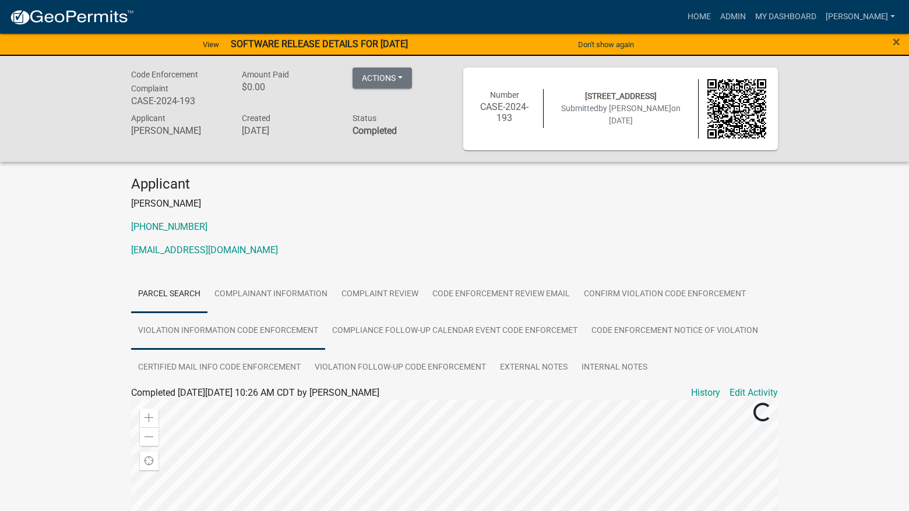
click at [308, 320] on link "Violation Information Code Enforcement" at bounding box center [228, 331] width 194 height 37
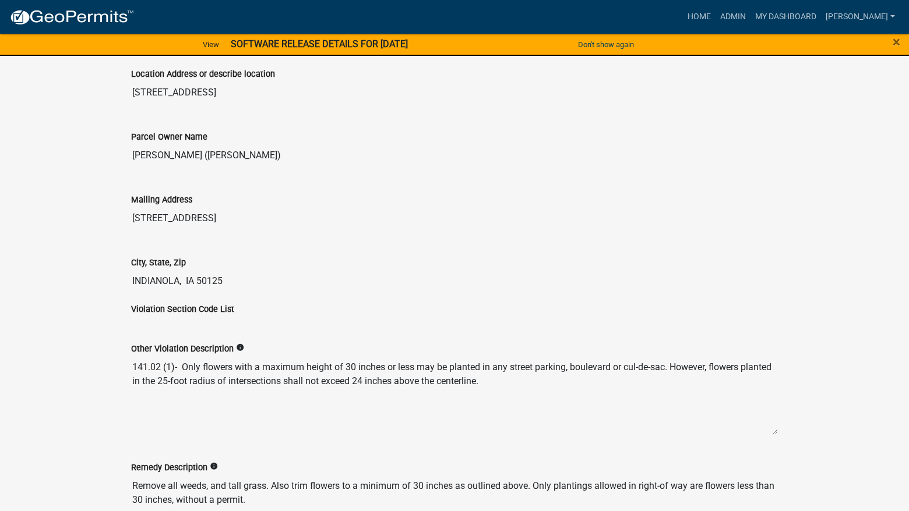
scroll to position [699, 0]
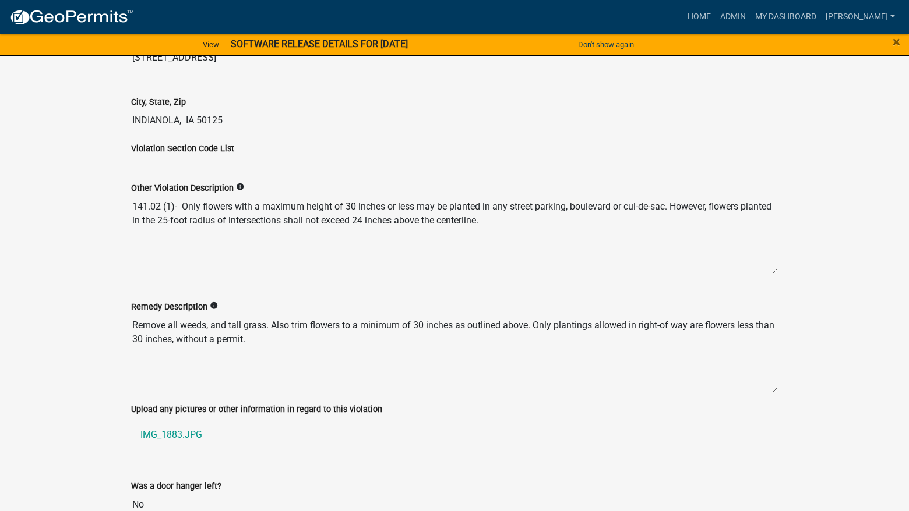
drag, startPoint x: 670, startPoint y: 206, endPoint x: 150, endPoint y: 174, distance: 520.6
drag, startPoint x: 264, startPoint y: 345, endPoint x: 127, endPoint y: 323, distance: 139.2
